Goal: Book appointment/travel/reservation

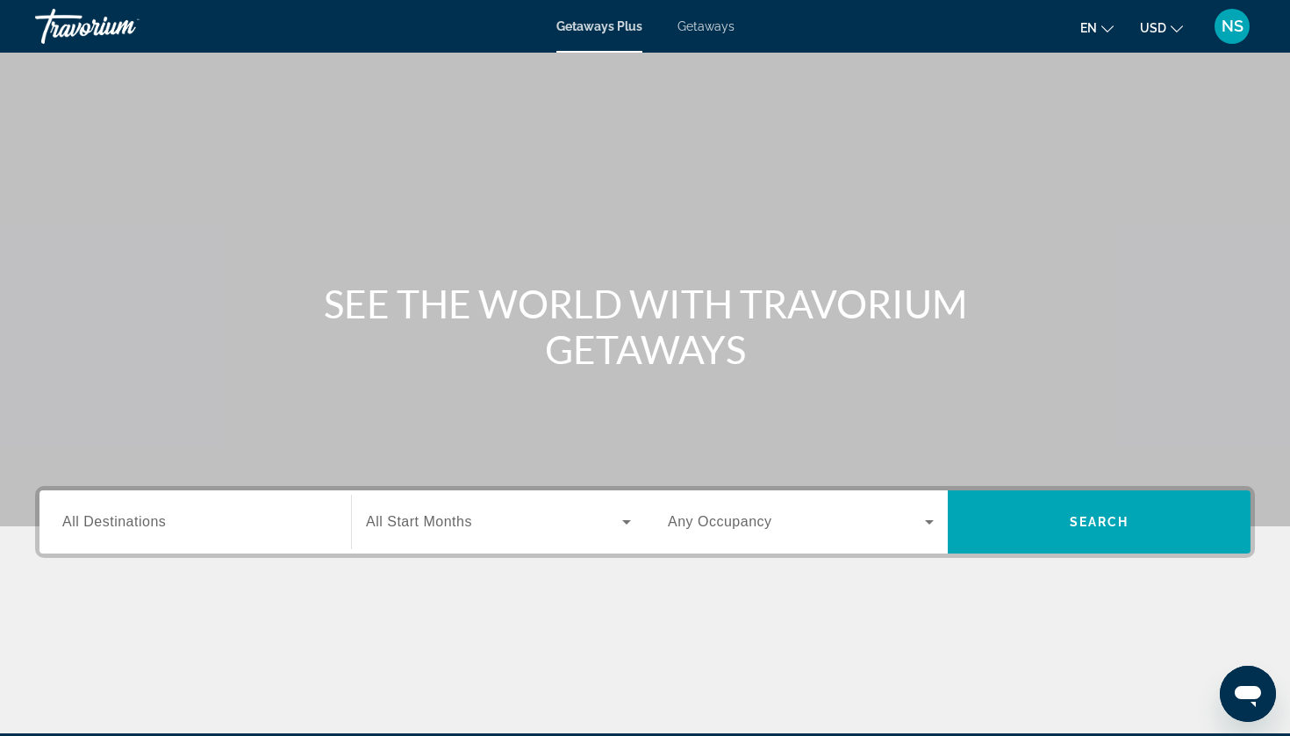
click at [1157, 29] on span "USD" at bounding box center [1153, 28] width 26 height 14
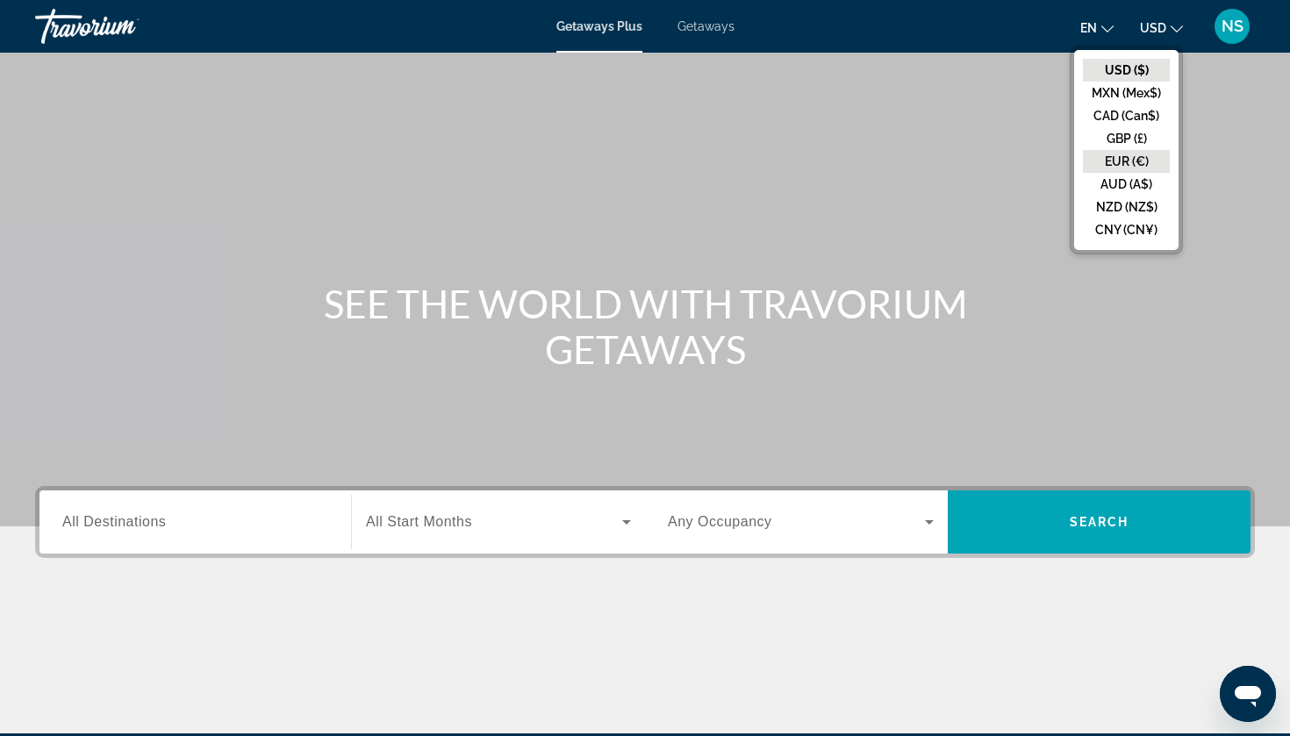
click at [1136, 156] on button "EUR (€)" at bounding box center [1126, 161] width 87 height 23
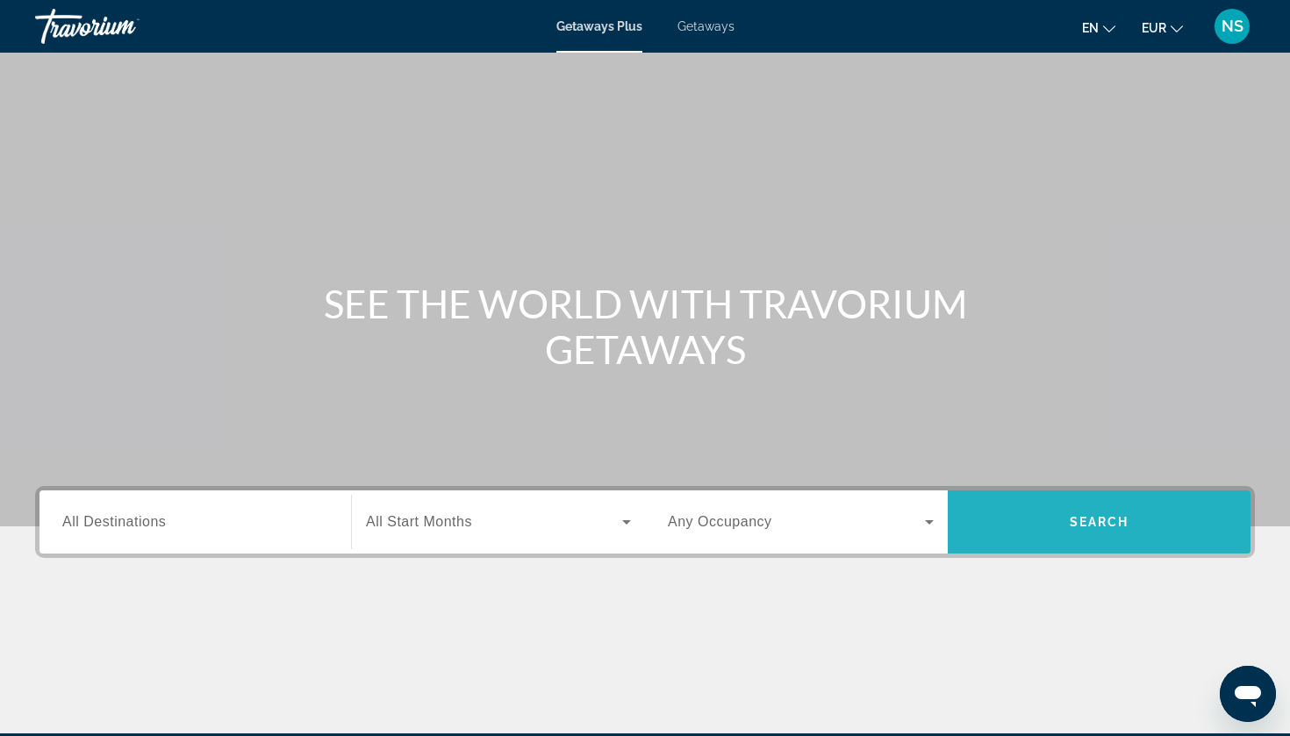
click at [1091, 524] on span "Search" at bounding box center [1100, 522] width 60 height 14
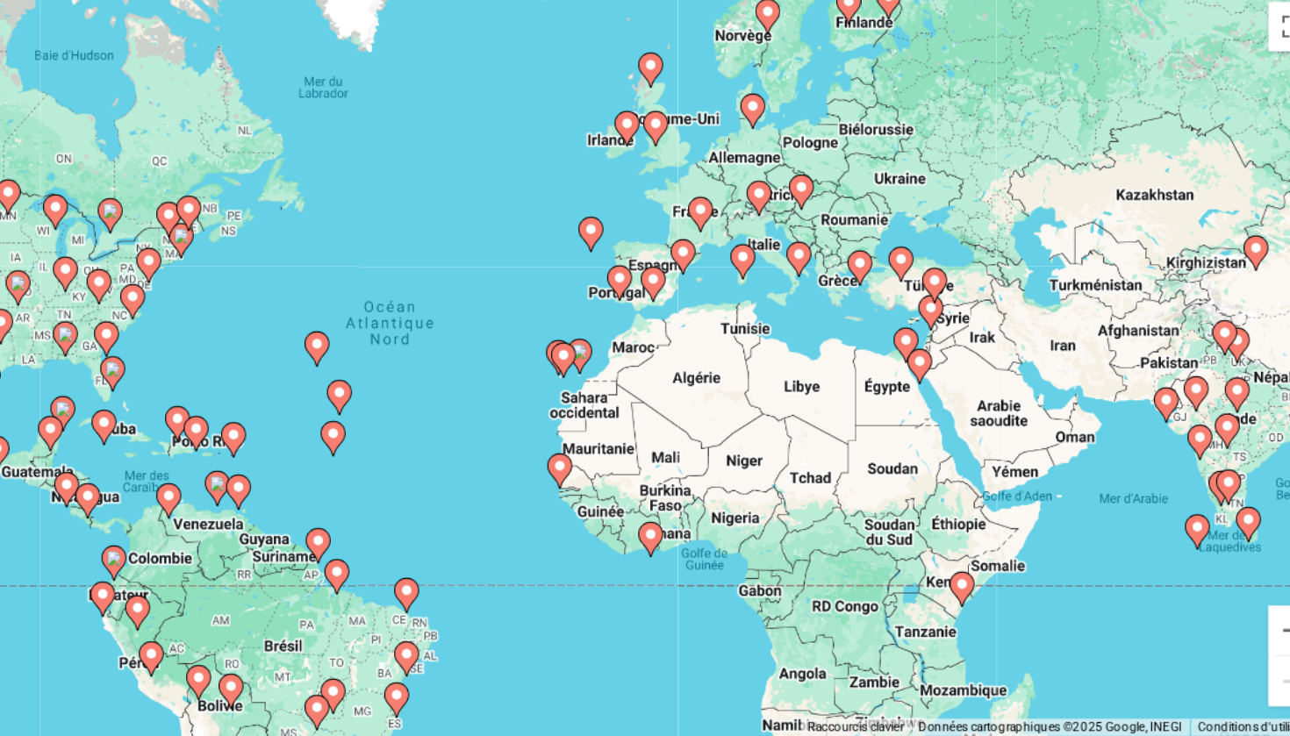
click at [710, 293] on div "Pour activer le glissement avec le clavier, appuyez sur Alt+Entrée. Une fois ce…" at bounding box center [645, 386] width 1220 height 527
click at [733, 289] on div "Pour activer le glissement avec le clavier, appuyez sur Alt+Entrée. Une fois ce…" at bounding box center [645, 386] width 1220 height 527
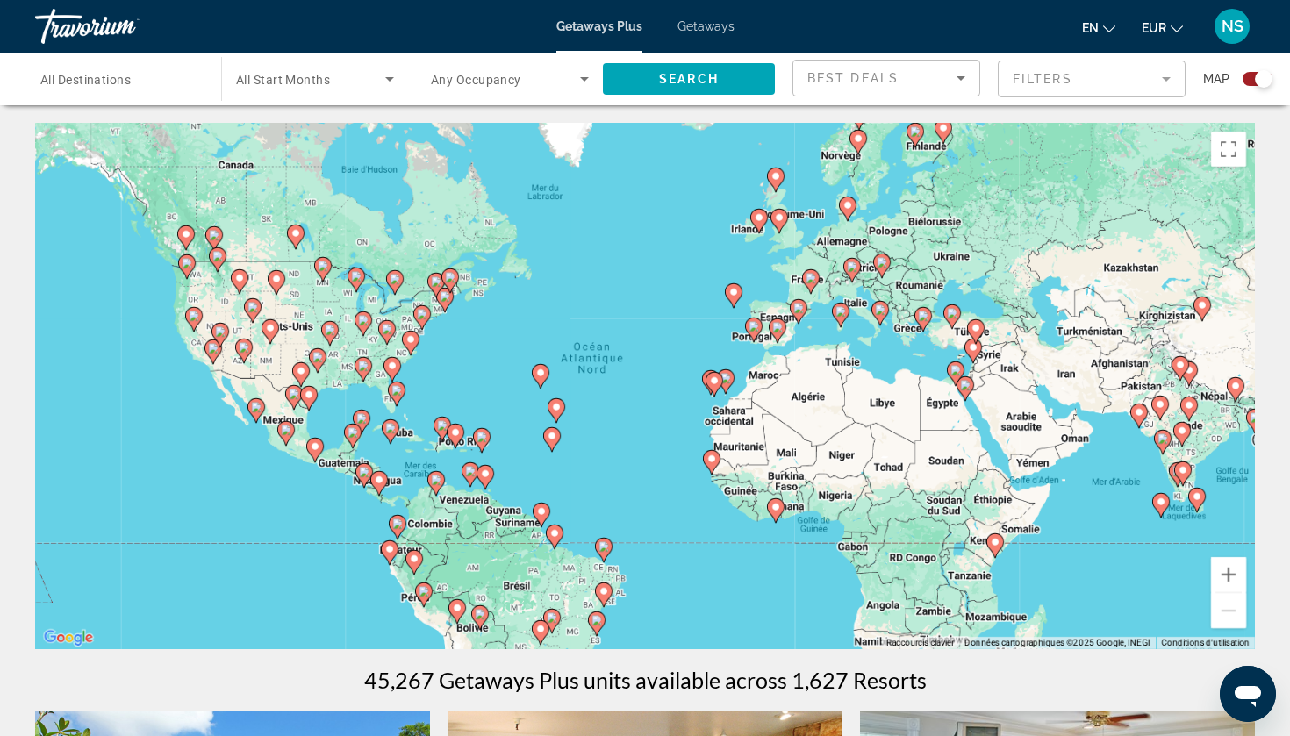
click at [131, 75] on span "All Destinations" at bounding box center [85, 80] width 90 height 14
click at [132, 75] on input "Destination All Destinations" at bounding box center [119, 79] width 158 height 21
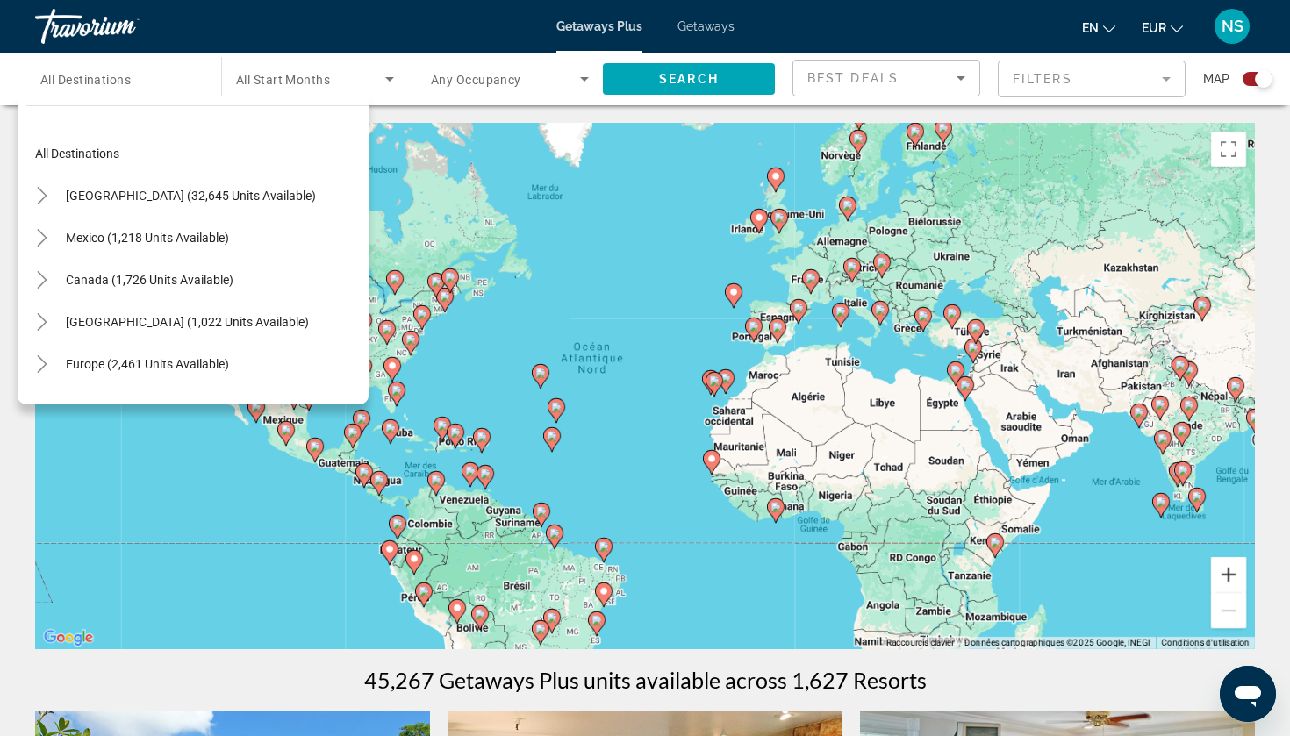
click at [1228, 577] on button "Zoom avant" at bounding box center [1228, 574] width 35 height 35
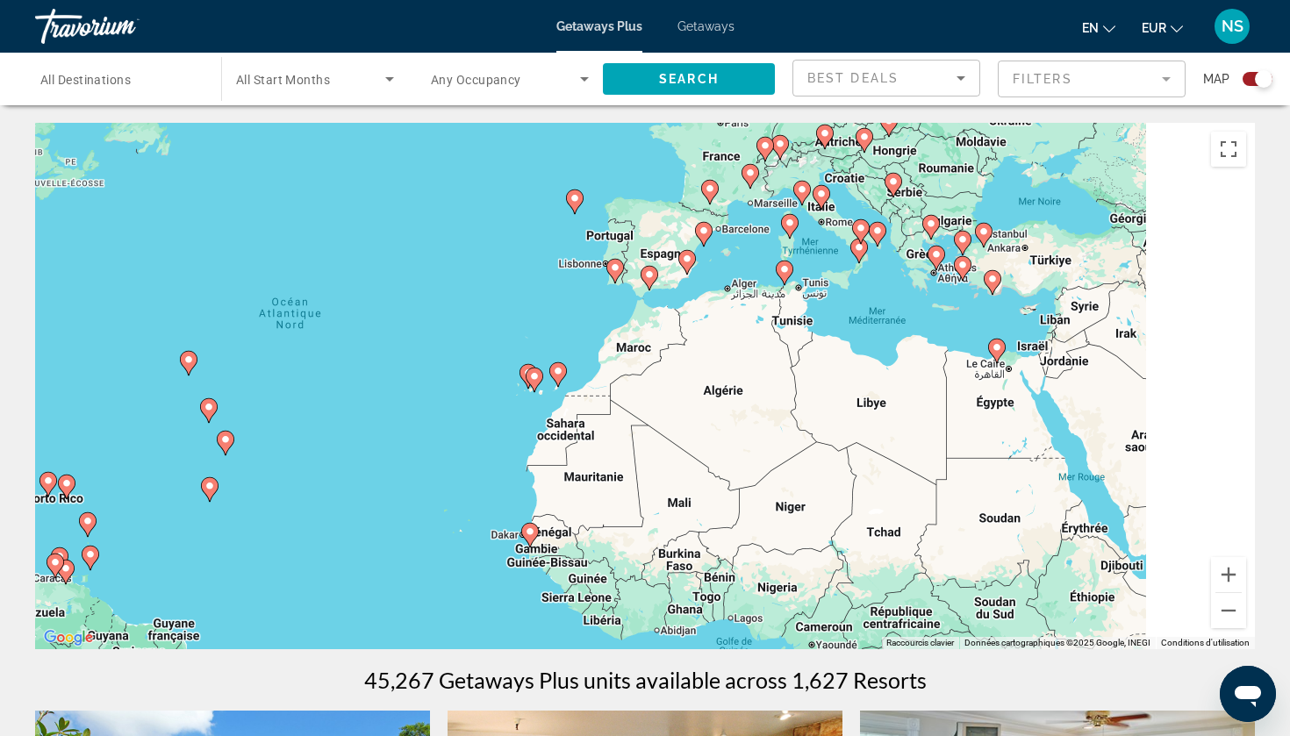
drag, startPoint x: 730, startPoint y: 348, endPoint x: 395, endPoint y: 332, distance: 335.6
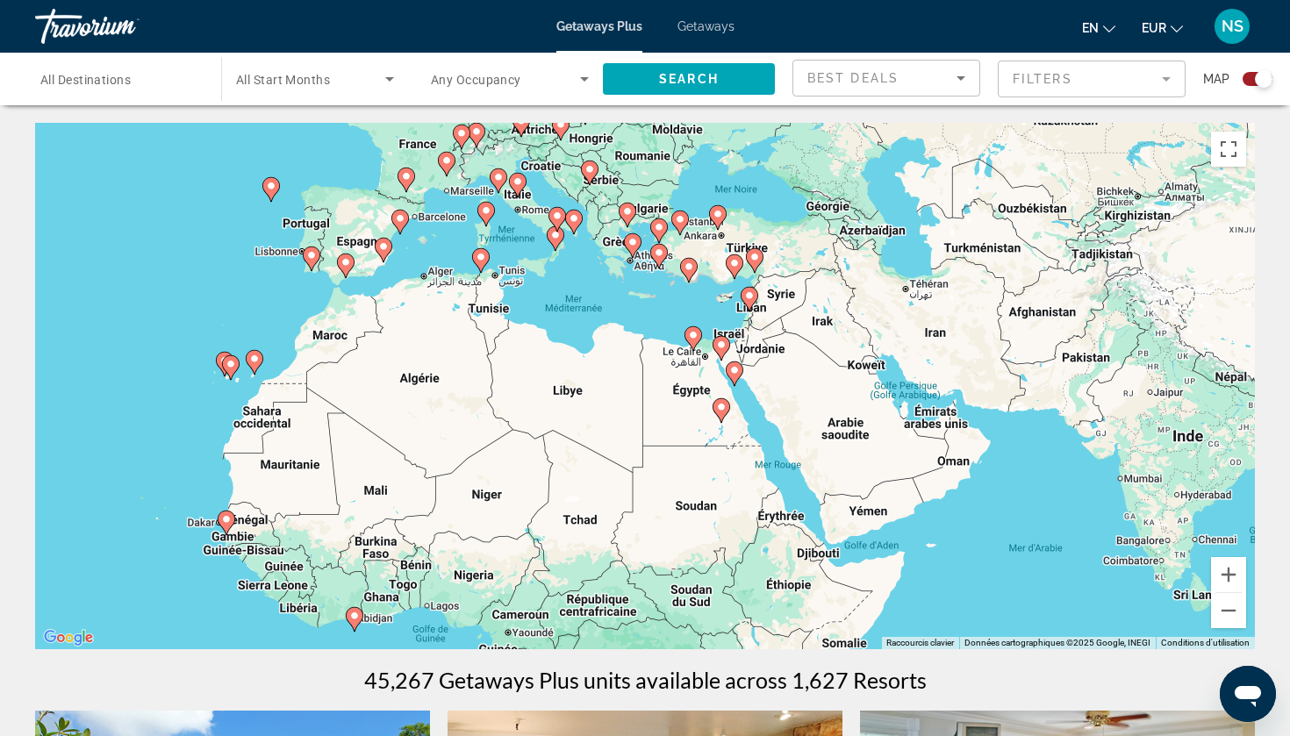
drag, startPoint x: 706, startPoint y: 352, endPoint x: 500, endPoint y: 340, distance: 206.6
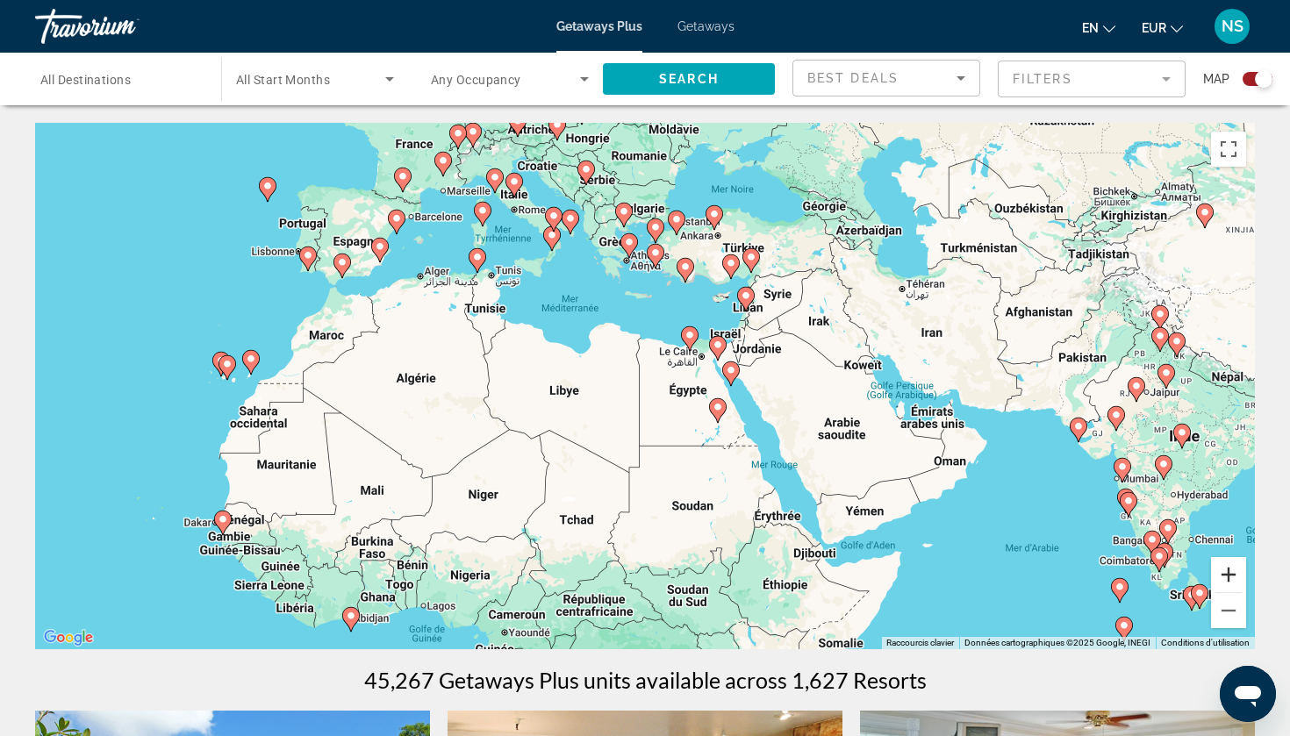
click at [1231, 575] on button "Zoom avant" at bounding box center [1228, 574] width 35 height 35
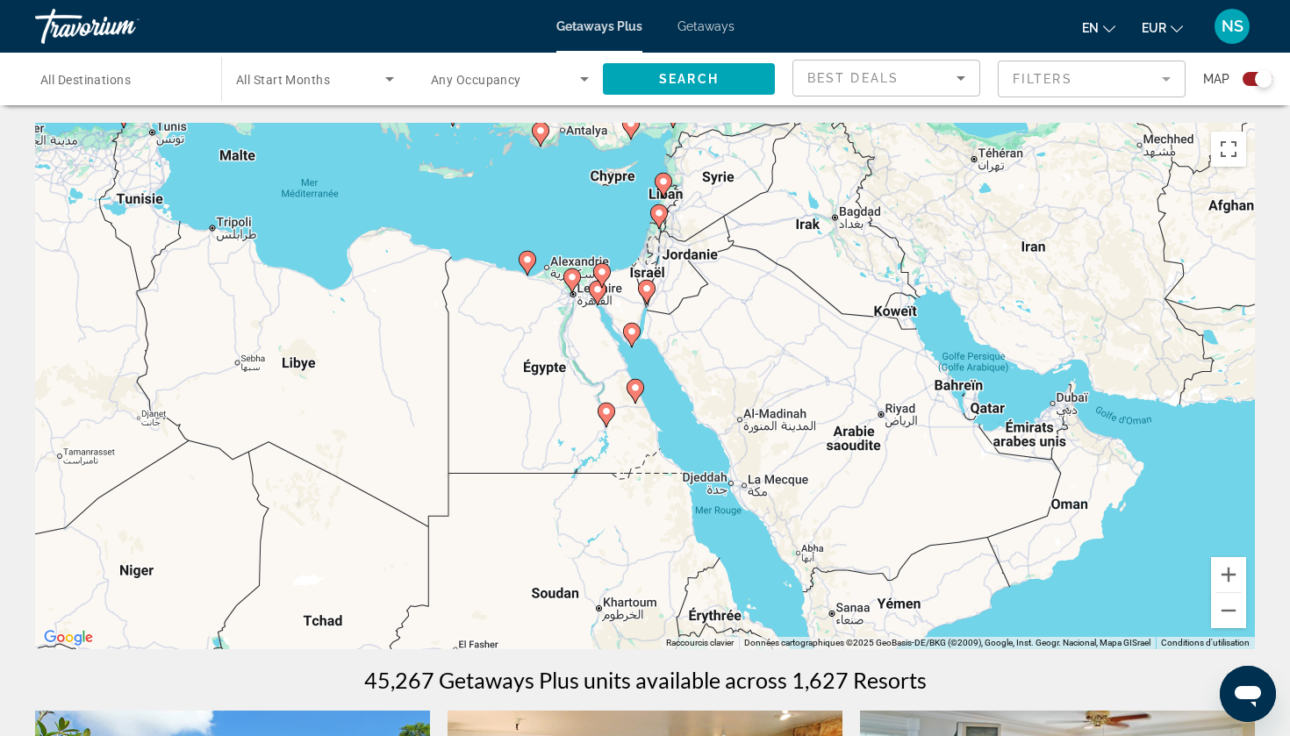
drag, startPoint x: 1083, startPoint y: 456, endPoint x: 835, endPoint y: 416, distance: 251.6
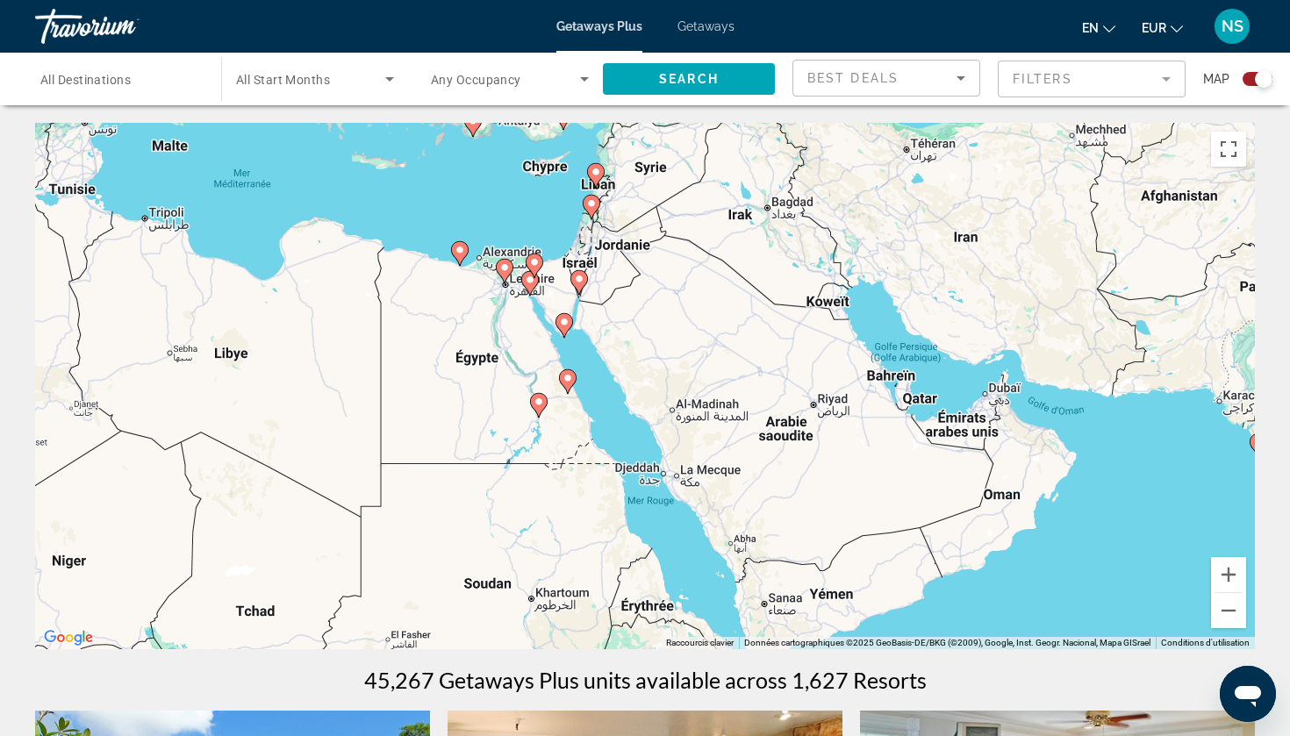
click at [968, 428] on div "Pour activer le glissement avec le clavier, appuyez sur Alt+Entrée. Une fois ce…" at bounding box center [645, 386] width 1220 height 527
